Goal: Task Accomplishment & Management: Manage account settings

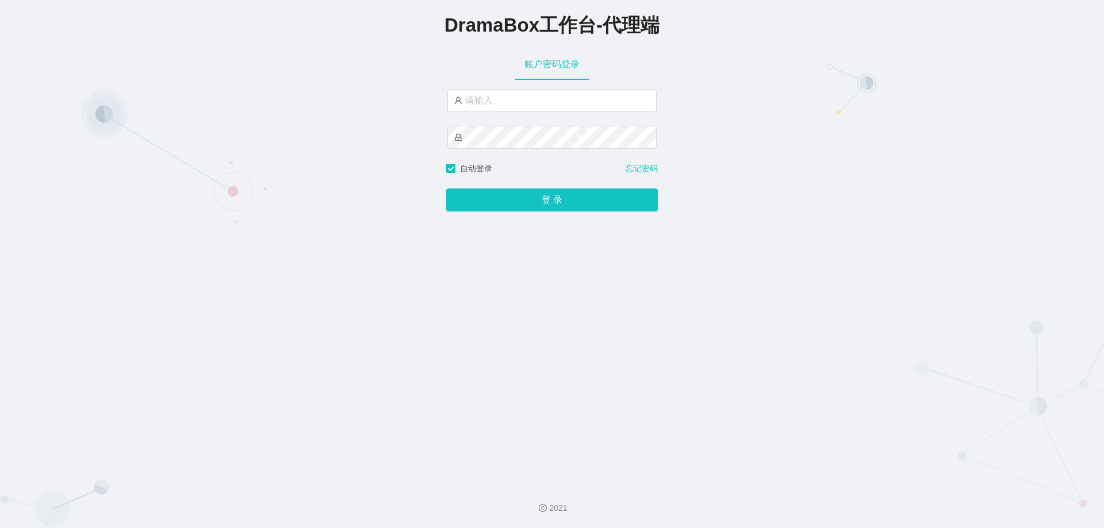
type input "yn02"
click at [559, 199] on button "登 录" at bounding box center [552, 200] width 212 height 23
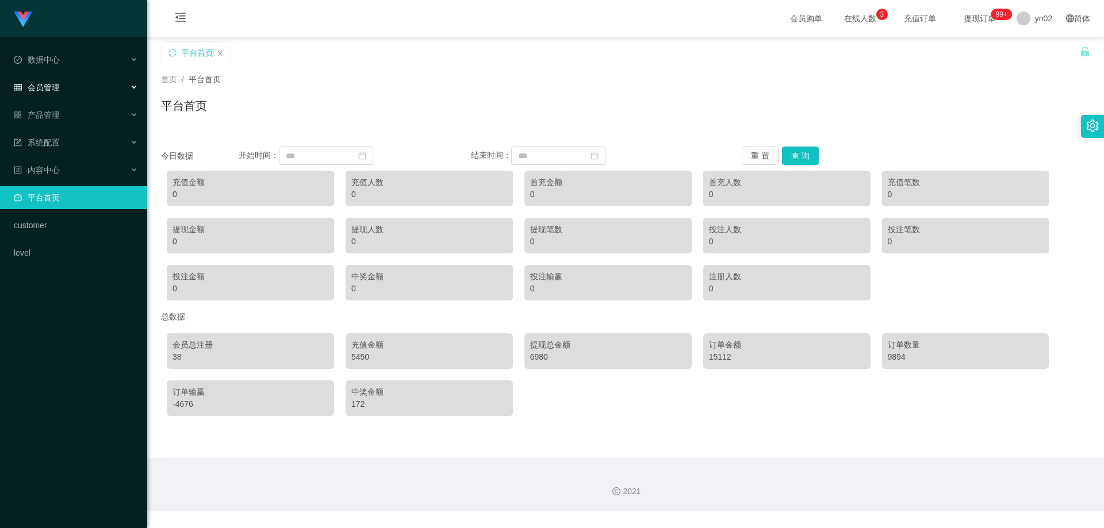
click at [85, 92] on div "会员管理" at bounding box center [73, 87] width 147 height 23
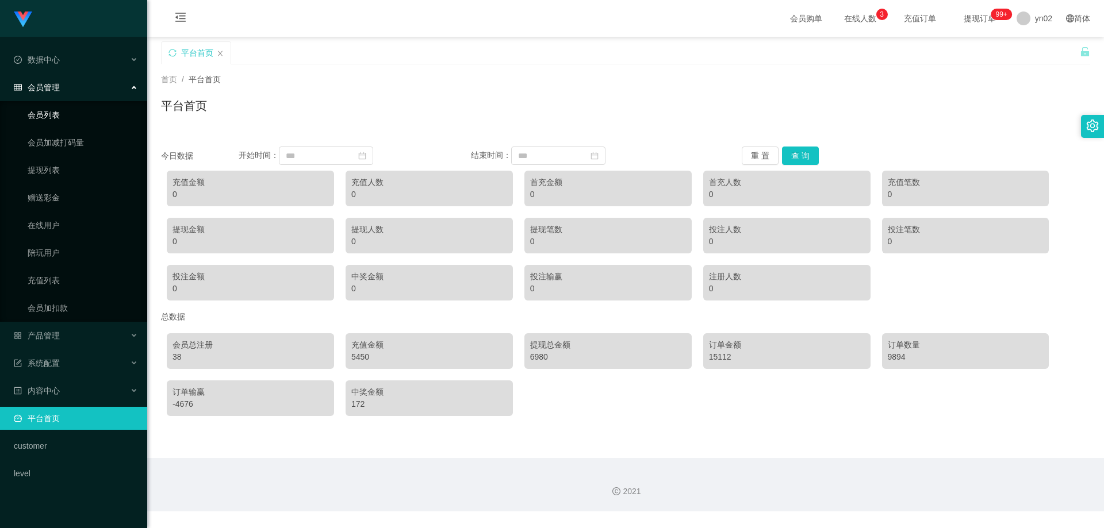
click at [72, 113] on link "会员列表" at bounding box center [83, 114] width 110 height 23
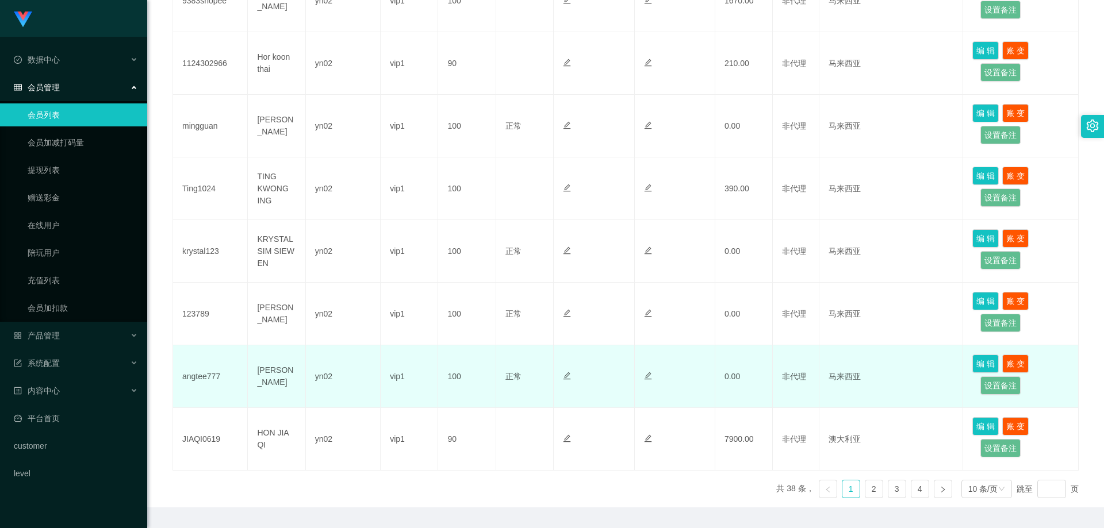
scroll to position [491, 0]
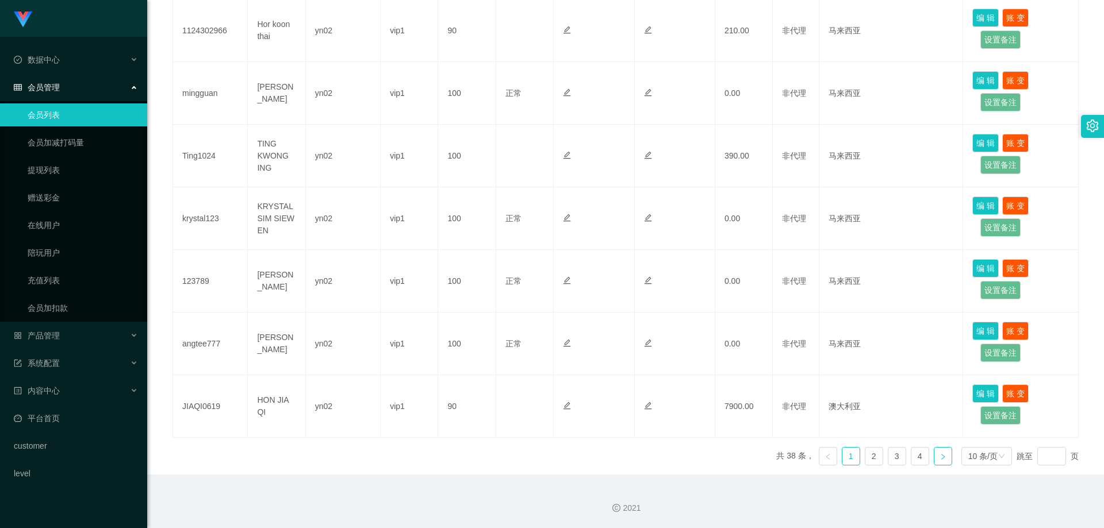
click at [939, 460] on icon "图标: right" at bounding box center [942, 457] width 7 height 7
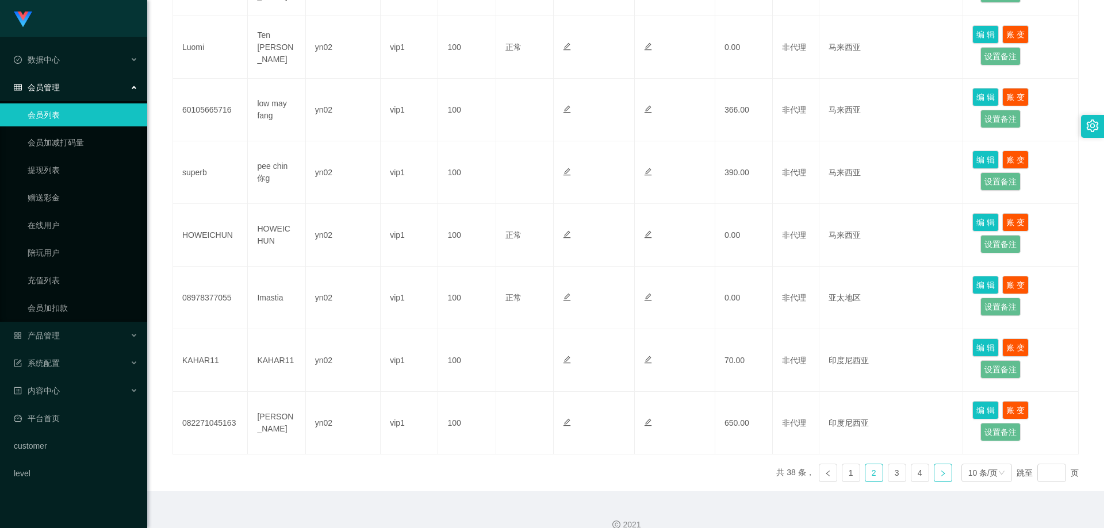
click at [934, 464] on link at bounding box center [943, 473] width 18 height 18
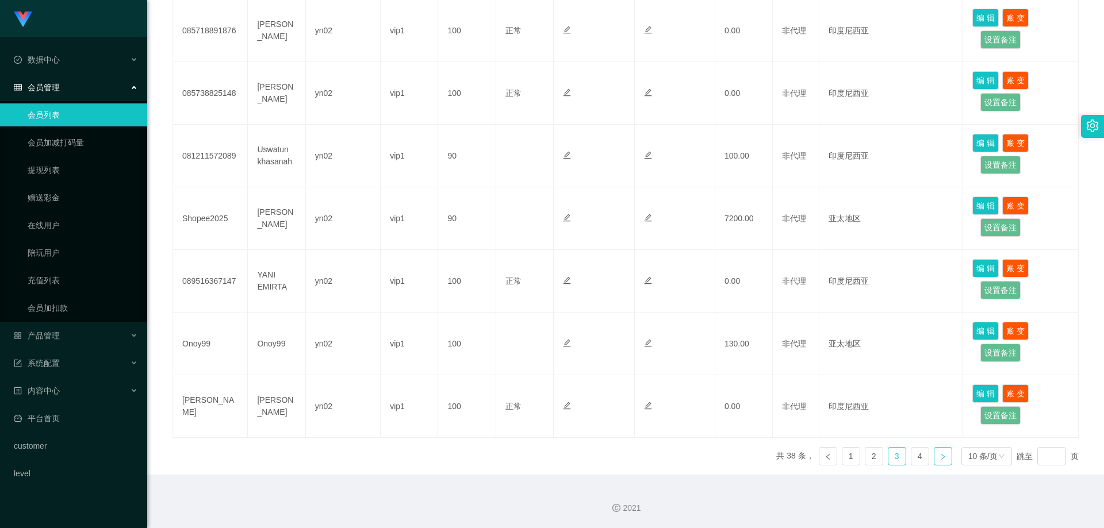
click at [934, 462] on link at bounding box center [943, 456] width 18 height 18
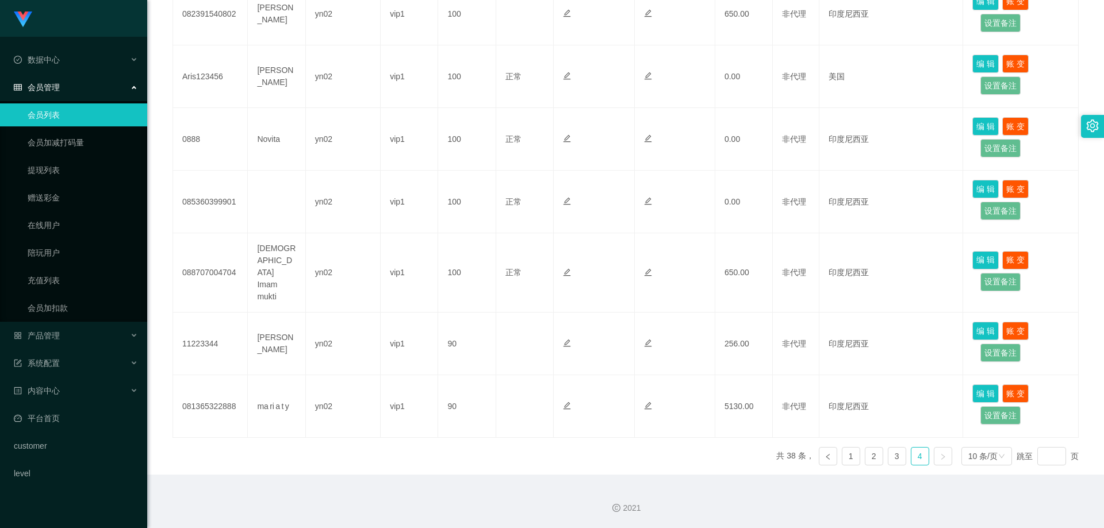
click at [934, 462] on link at bounding box center [943, 456] width 18 height 18
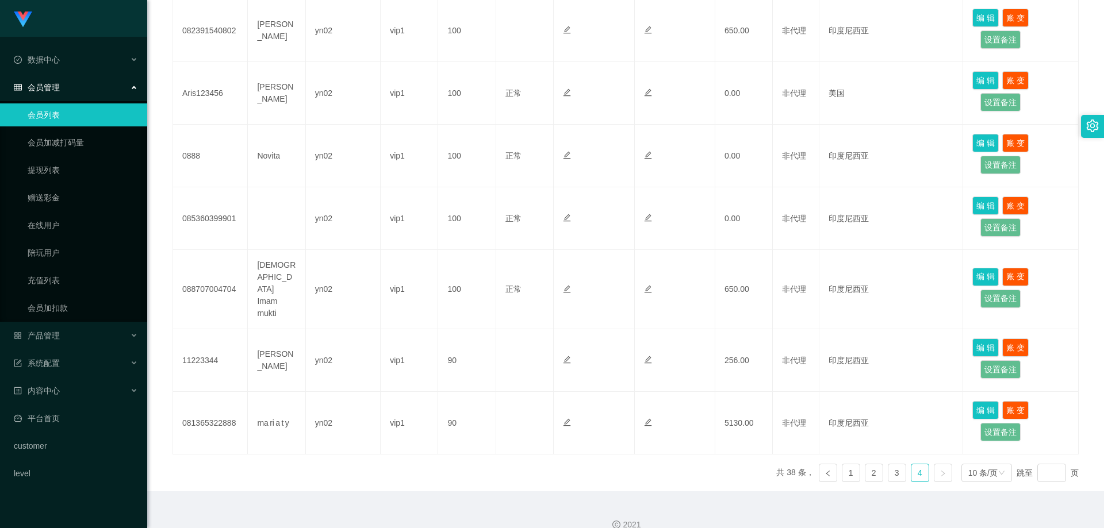
click at [934, 464] on link at bounding box center [943, 473] width 18 height 18
click at [939, 470] on icon "图标: right" at bounding box center [942, 473] width 7 height 7
click at [893, 464] on link "3" at bounding box center [896, 472] width 17 height 17
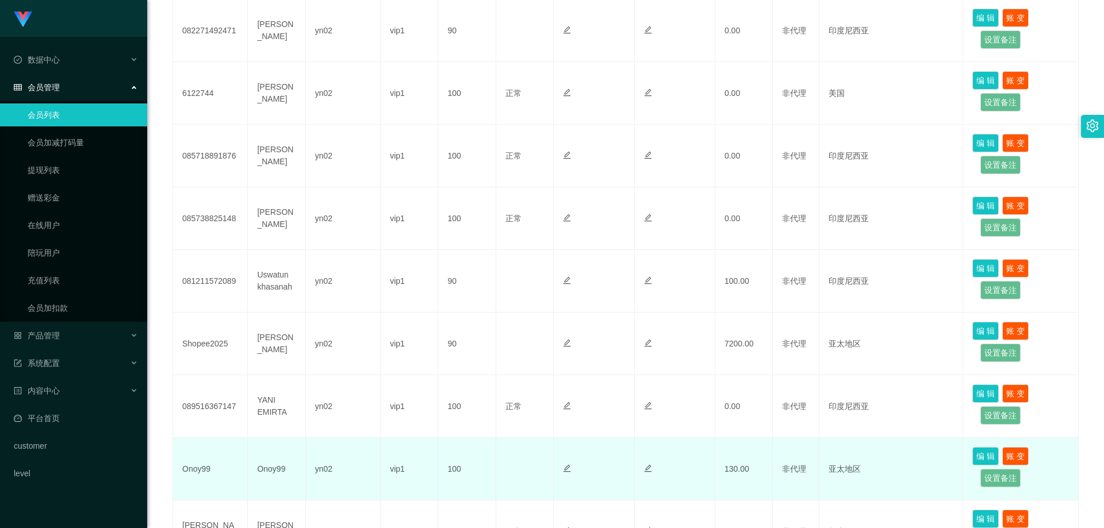
scroll to position [491, 0]
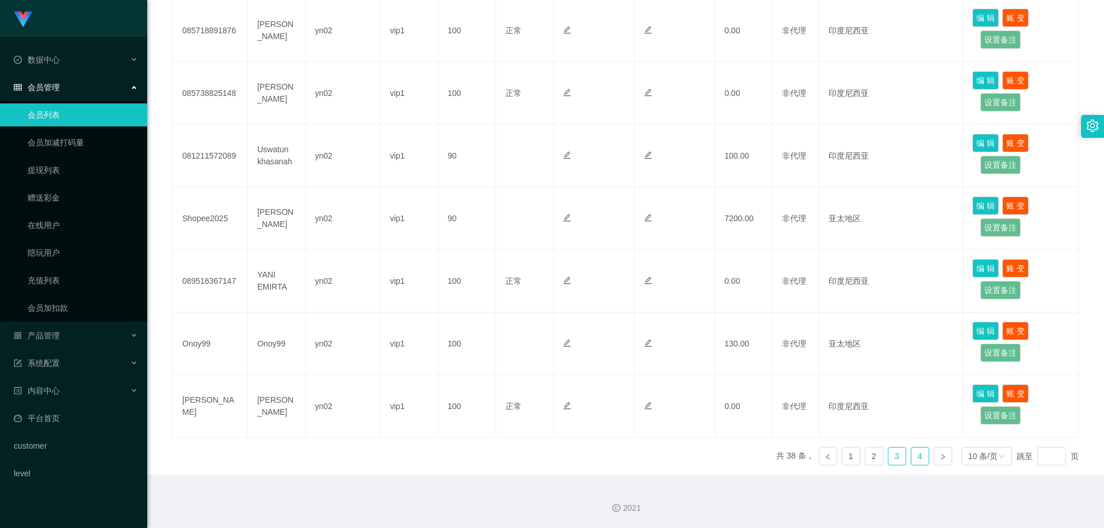
click at [914, 456] on link "4" at bounding box center [919, 456] width 17 height 17
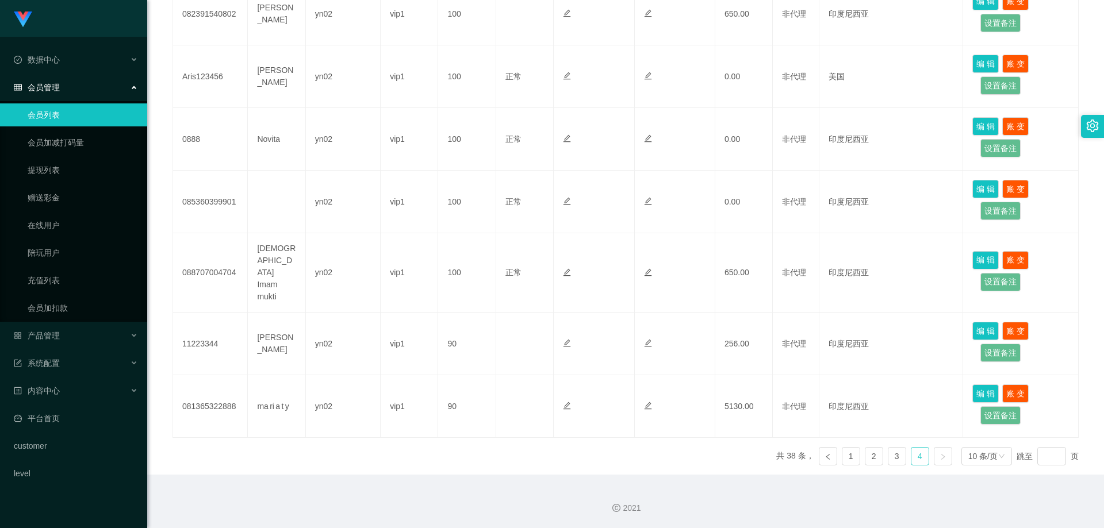
scroll to position [366, 0]
